Goal: Transaction & Acquisition: Purchase product/service

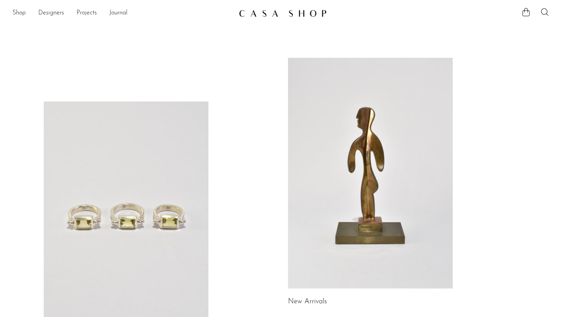
click at [371, 137] on link at bounding box center [370, 173] width 165 height 231
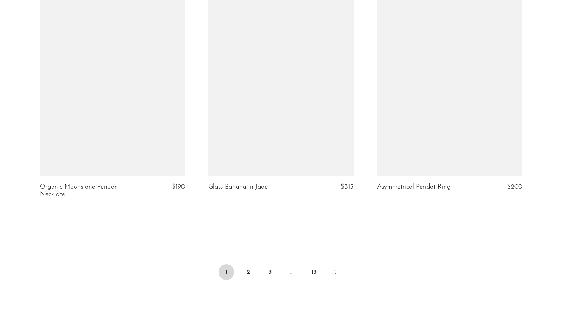
scroll to position [2811, 0]
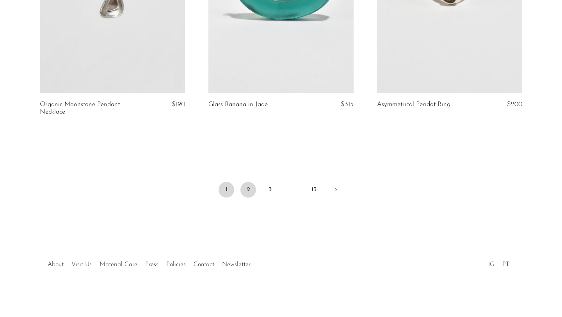
click at [247, 187] on link "2" at bounding box center [248, 190] width 16 height 16
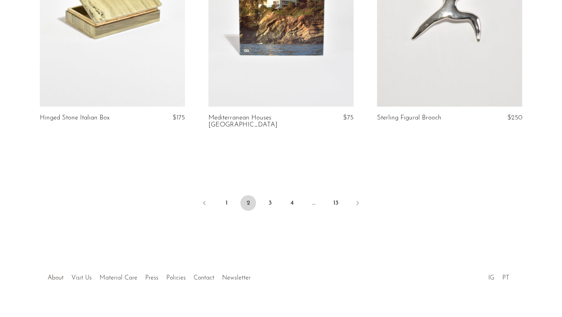
scroll to position [2804, 0]
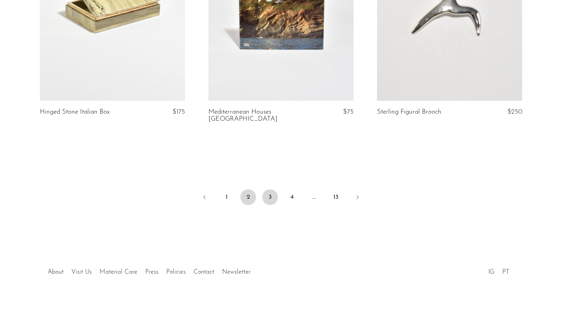
click at [268, 189] on link "3" at bounding box center [270, 197] width 16 height 16
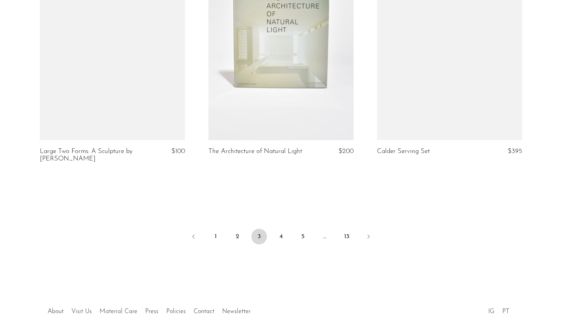
scroll to position [2766, 0]
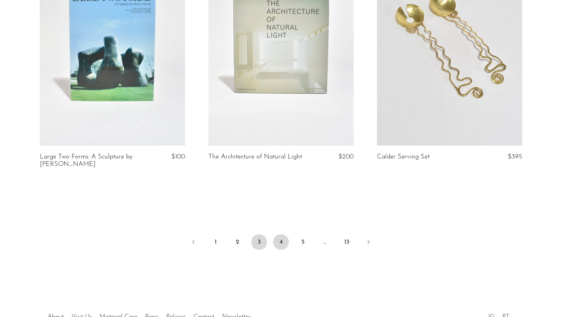
click at [277, 243] on link "4" at bounding box center [281, 242] width 16 height 16
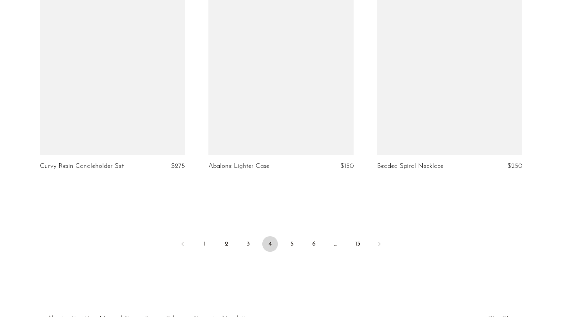
scroll to position [2797, 0]
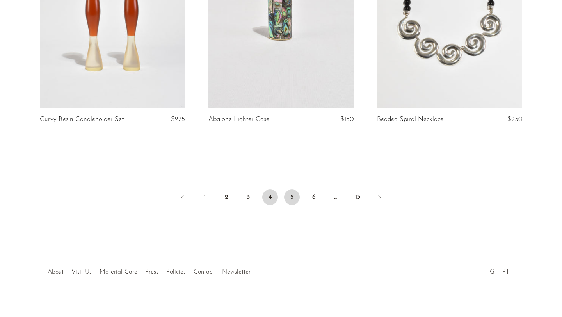
click at [292, 189] on link "5" at bounding box center [292, 197] width 16 height 16
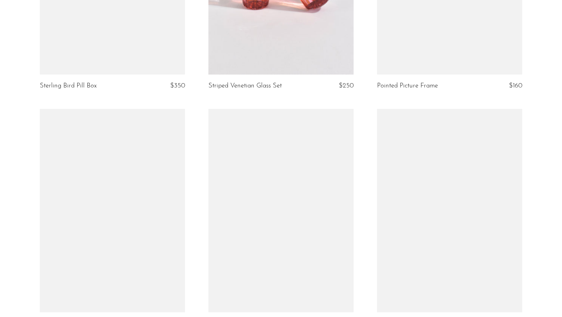
scroll to position [2737, 0]
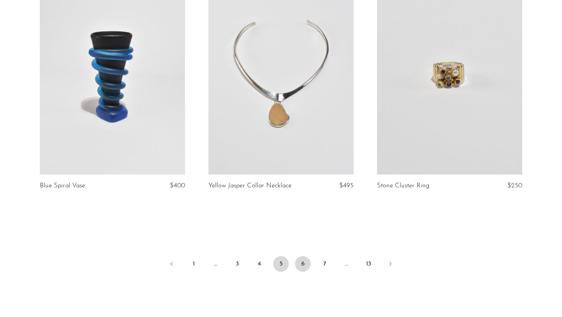
click at [301, 263] on link "6" at bounding box center [303, 264] width 16 height 16
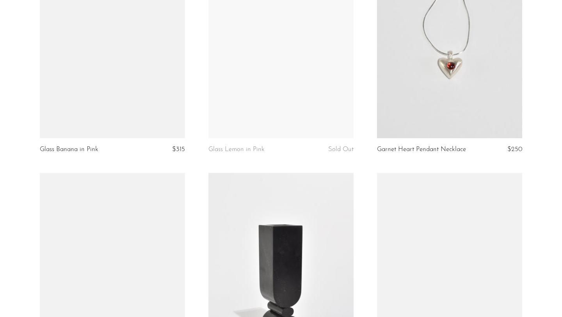
scroll to position [2121, 0]
